Goal: Transaction & Acquisition: Purchase product/service

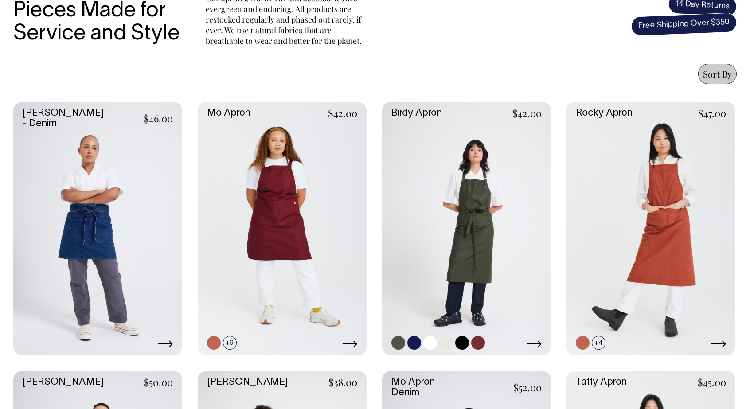
scroll to position [327, 0]
click at [468, 230] on link at bounding box center [466, 229] width 169 height 254
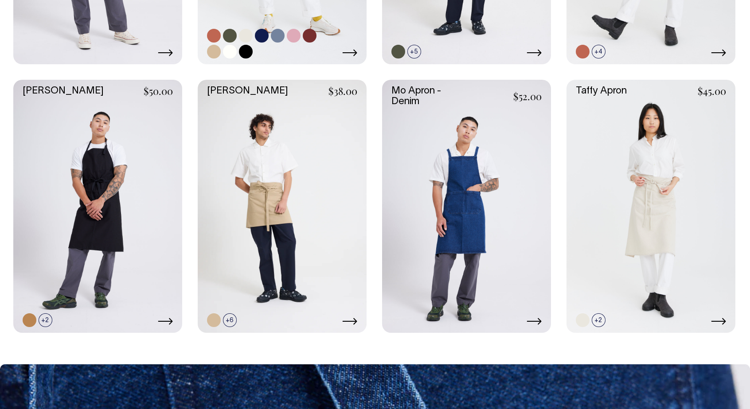
scroll to position [618, 0]
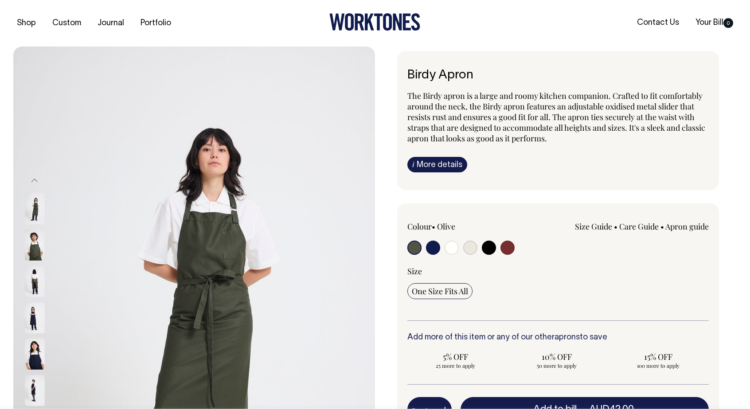
click at [490, 251] on input "radio" at bounding box center [489, 248] width 14 height 14
radio input "true"
select select "Black"
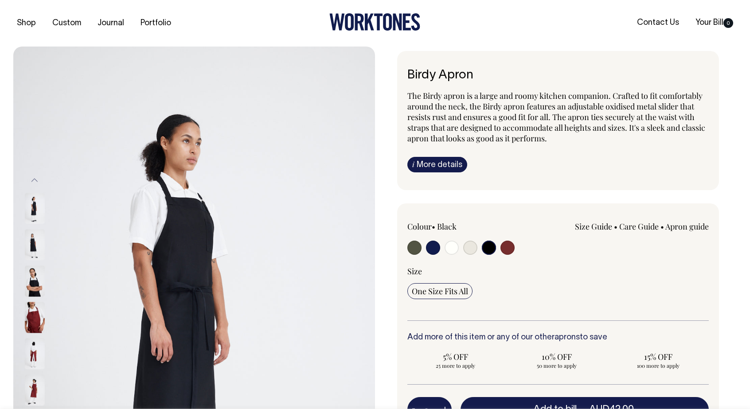
click at [412, 246] on input "radio" at bounding box center [414, 248] width 14 height 14
radio input "true"
select select "Olive"
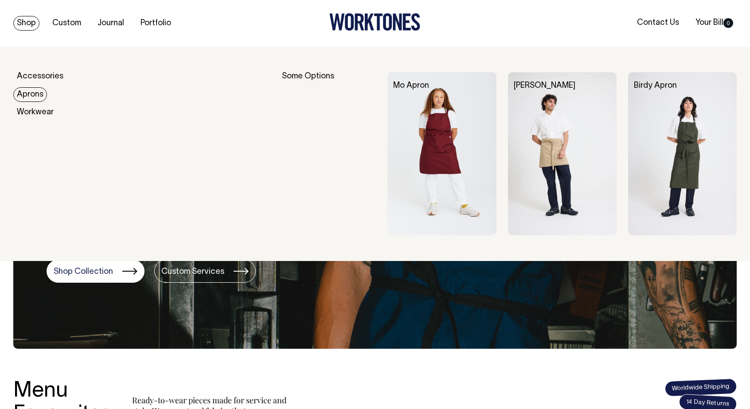
click at [29, 95] on link "Aprons" at bounding box center [30, 94] width 34 height 15
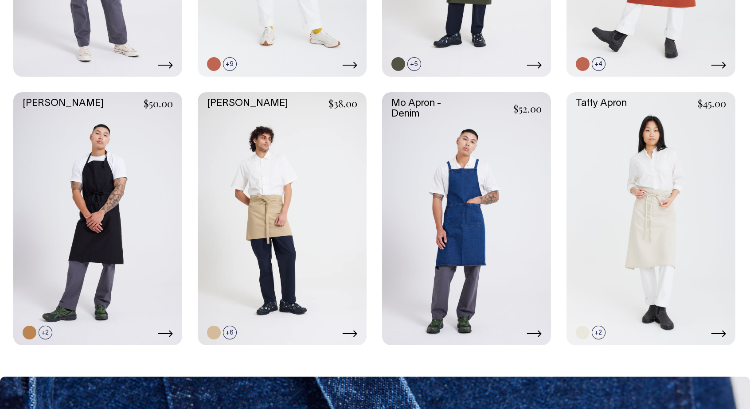
scroll to position [606, 0]
click at [33, 333] on link at bounding box center [30, 333] width 14 height 14
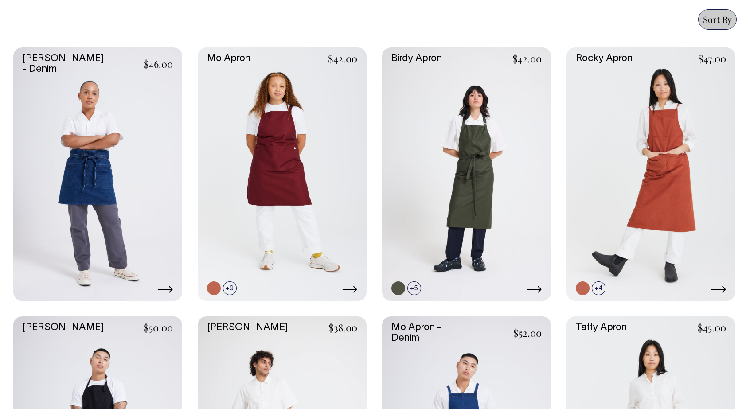
scroll to position [381, 0]
click at [449, 180] on link at bounding box center [466, 174] width 169 height 254
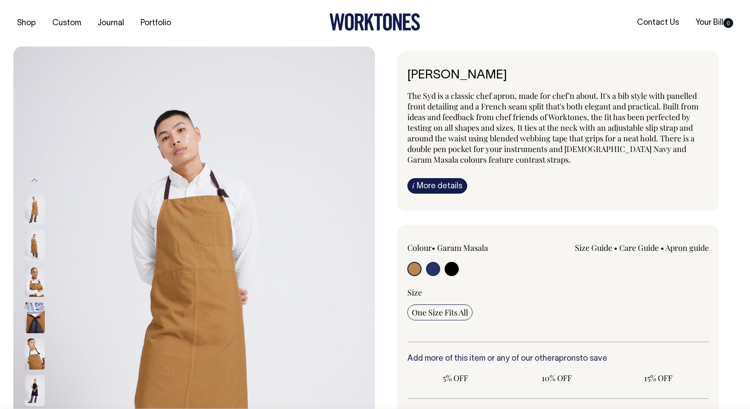
radio input "true"
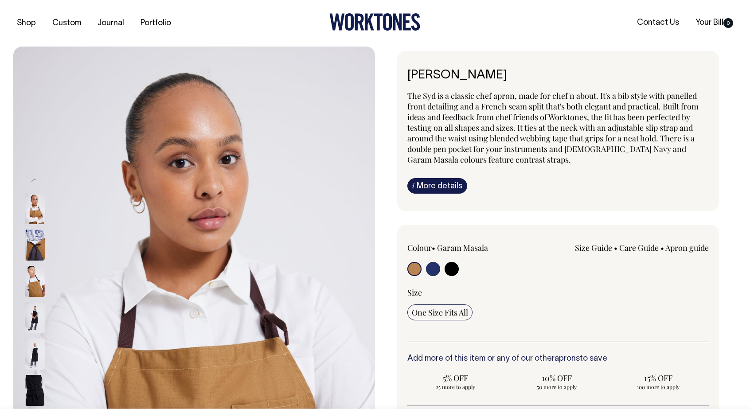
click at [391, 194] on div "Syd Apron The Syd is a classic chef apron, made for chef'n about. It's a bib st…" at bounding box center [556, 328] width 362 height 555
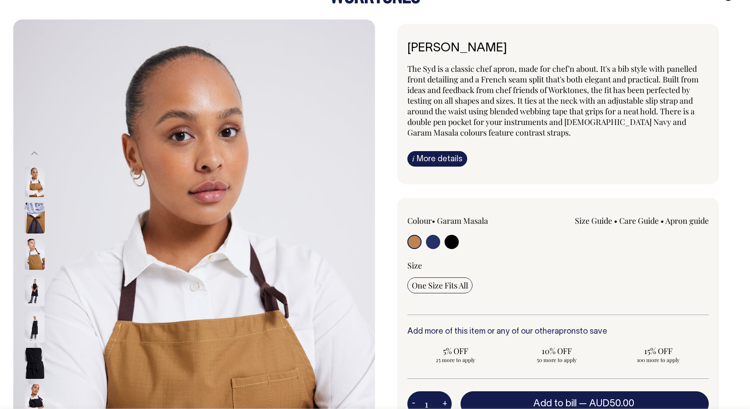
scroll to position [27, 0]
click at [38, 221] on img at bounding box center [35, 218] width 20 height 31
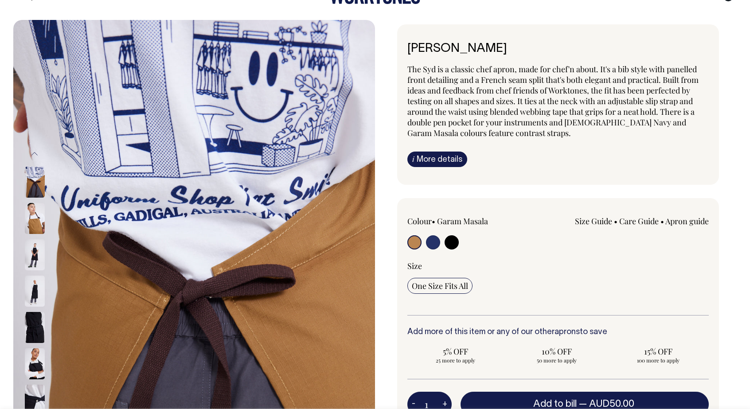
click at [38, 249] on img at bounding box center [35, 254] width 20 height 31
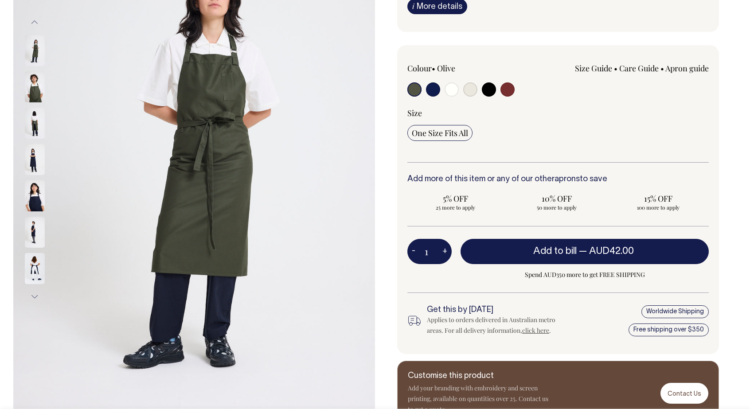
scroll to position [159, 0]
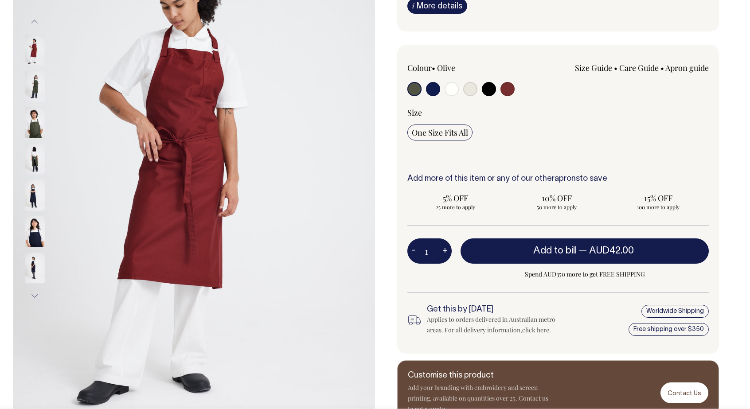
click at [416, 90] on input "radio" at bounding box center [414, 89] width 14 height 14
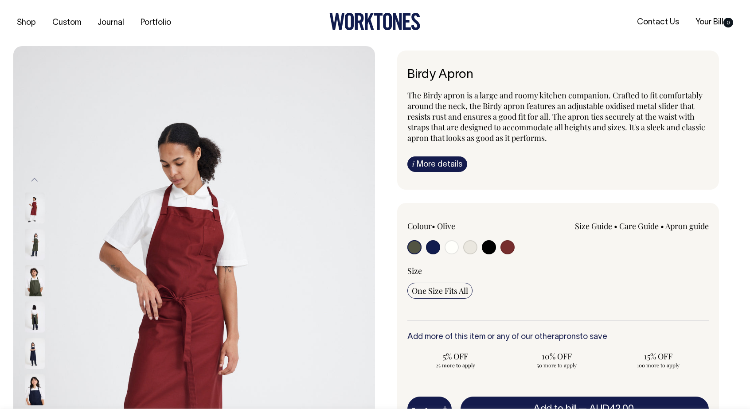
scroll to position [0, 0]
click at [114, 19] on link "Journal" at bounding box center [111, 23] width 34 height 15
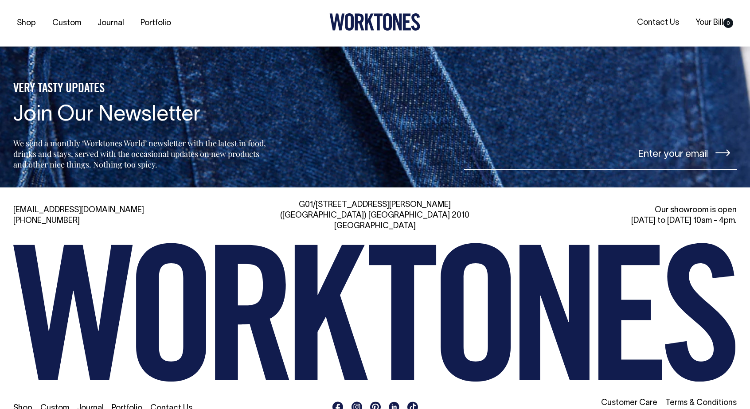
scroll to position [1188, 0]
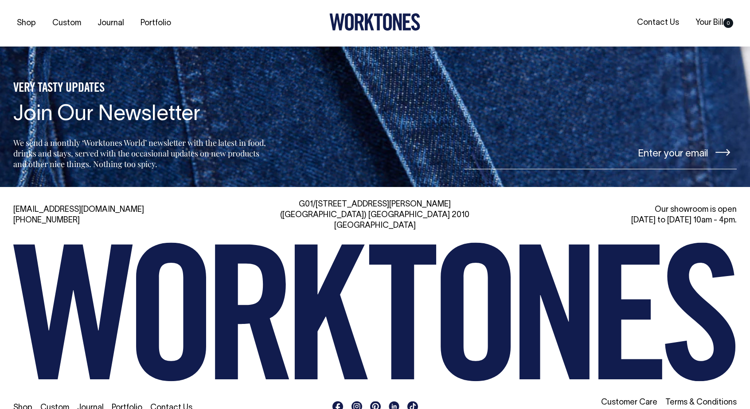
click at [365, 401] on ul at bounding box center [375, 408] width 232 height 15
click at [358, 401] on rect at bounding box center [357, 406] width 11 height 11
